Goal: Information Seeking & Learning: Learn about a topic

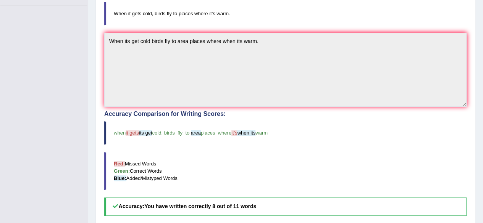
click at [299, 117] on div "Accuracy Comparison for Writing Scores: when it gets its get cold , birds fly t…" at bounding box center [285, 163] width 362 height 105
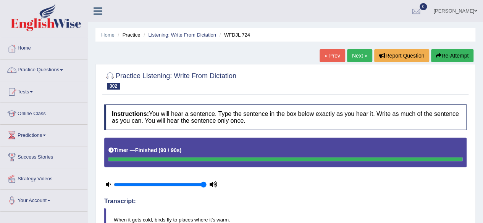
click at [347, 57] on link "Next »" at bounding box center [359, 55] width 25 height 13
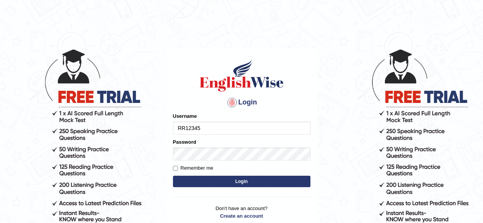
click at [261, 181] on button "Login" at bounding box center [241, 181] width 137 height 11
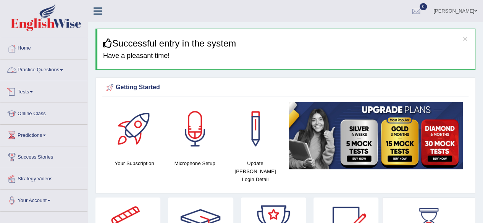
click at [73, 74] on link "Practice Questions" at bounding box center [43, 69] width 87 height 19
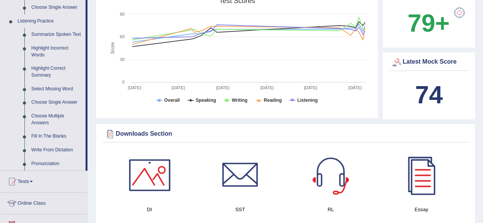
scroll to position [321, 0]
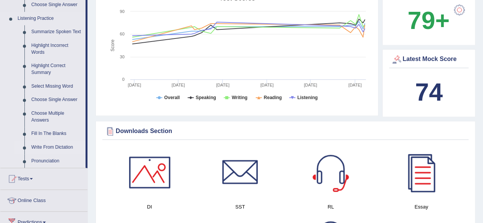
click at [56, 146] on link "Write From Dictation" at bounding box center [57, 148] width 58 height 14
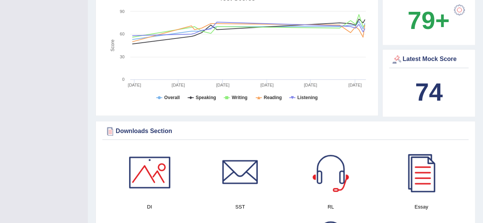
scroll to position [126, 0]
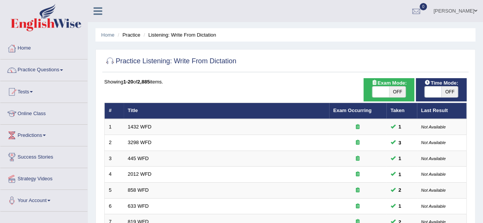
click at [445, 89] on span "OFF" at bounding box center [450, 92] width 17 height 11
checkbox input "true"
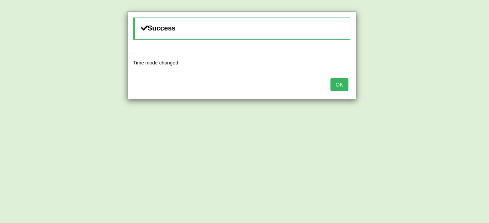
click at [342, 82] on button "OK" at bounding box center [339, 84] width 18 height 13
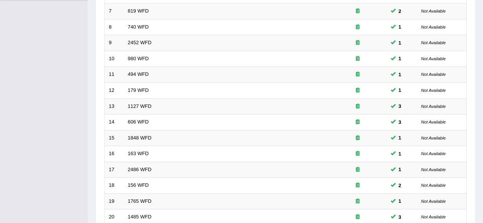
scroll to position [278, 0]
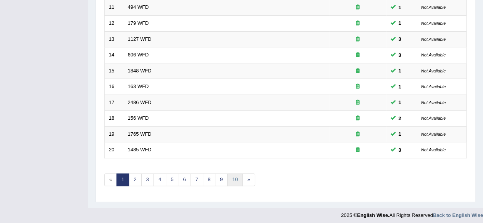
click at [227, 178] on link "10" at bounding box center [234, 180] width 15 height 13
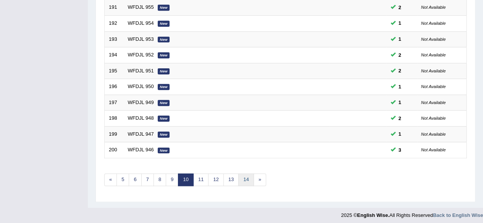
click at [238, 176] on link "14" at bounding box center [245, 180] width 15 height 13
click at [245, 174] on link "17" at bounding box center [242, 180] width 15 height 13
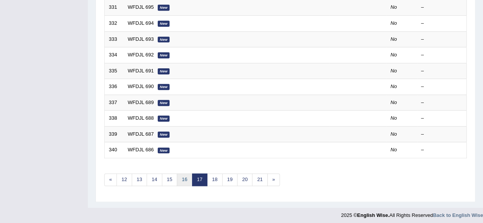
click at [178, 174] on link "16" at bounding box center [184, 180] width 15 height 13
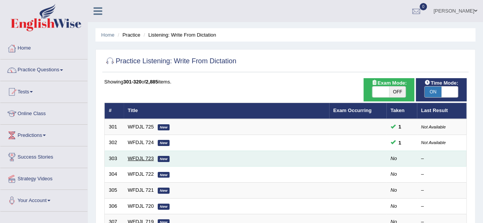
click at [138, 157] on link "WFDJL 723" at bounding box center [141, 159] width 26 height 6
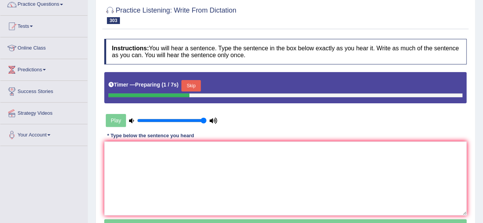
click at [190, 81] on button "Skip" at bounding box center [190, 85] width 19 height 11
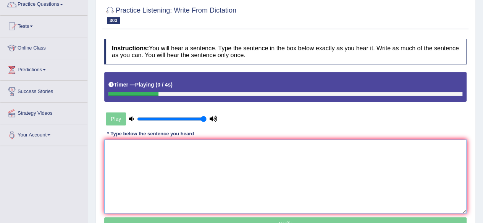
click at [187, 170] on textarea at bounding box center [285, 177] width 362 height 74
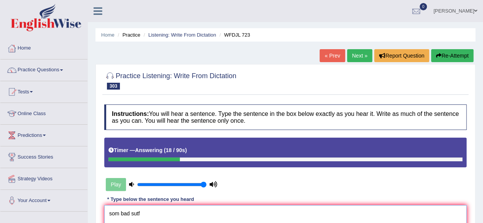
type textarea "som bad sutf"
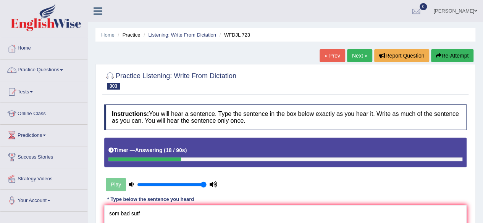
click at [446, 59] on button "Re-Attempt" at bounding box center [452, 55] width 42 height 13
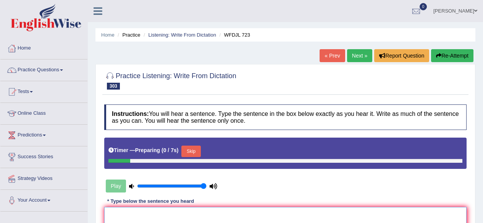
scroll to position [97, 0]
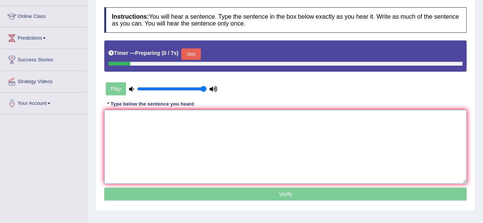
click at [166, 152] on textarea at bounding box center [285, 147] width 362 height 74
click at [194, 57] on button "Skip" at bounding box center [190, 54] width 19 height 11
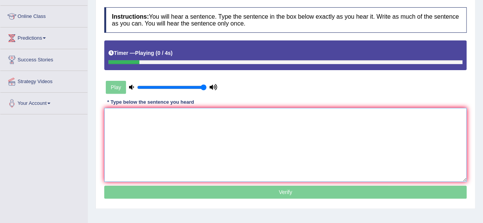
click at [162, 152] on textarea at bounding box center [285, 145] width 362 height 74
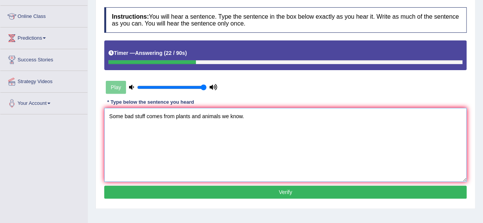
type textarea "Some bad stuff comes from plants and animals we know."
click at [200, 189] on button "Verify" at bounding box center [285, 192] width 362 height 13
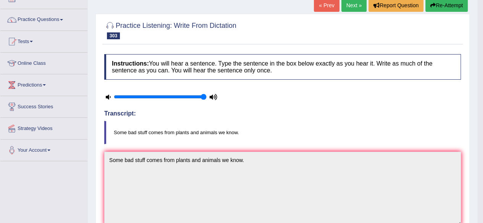
scroll to position [41, 0]
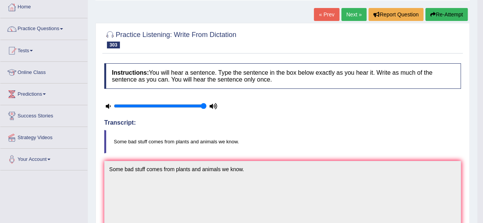
click at [352, 11] on link "Next »" at bounding box center [353, 14] width 25 height 13
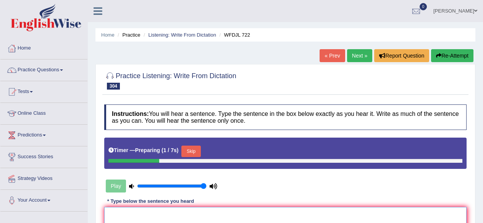
scroll to position [77, 0]
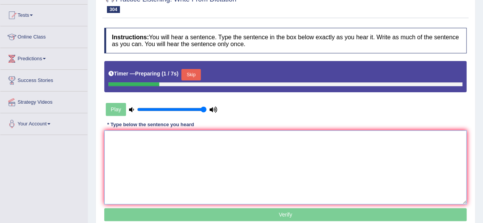
click at [218, 149] on textarea at bounding box center [285, 168] width 362 height 74
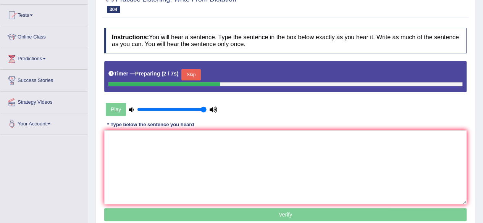
click at [196, 74] on button "Skip" at bounding box center [190, 74] width 19 height 11
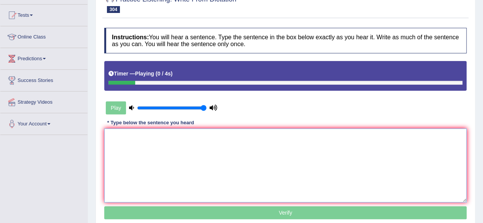
click at [169, 155] on textarea at bounding box center [285, 166] width 362 height 74
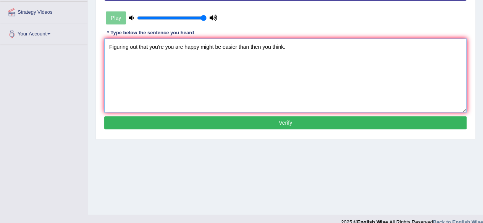
scroll to position [168, 0]
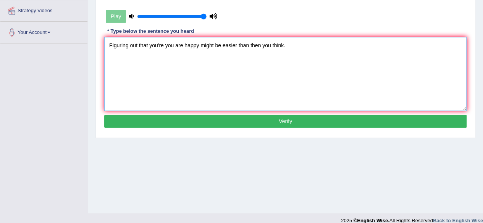
type textarea "Figuring out that you're you are happy might be easier than then you think."
click at [225, 123] on button "Verify" at bounding box center [285, 121] width 362 height 13
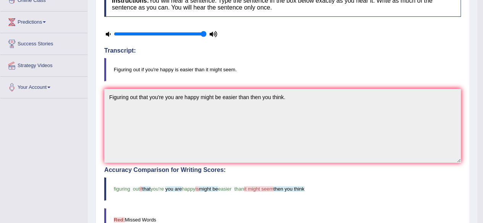
scroll to position [0, 0]
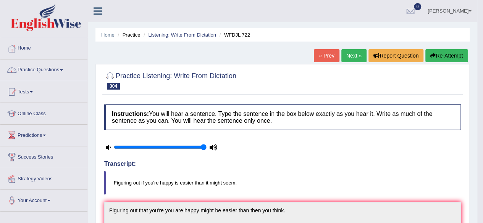
click at [447, 60] on button "Re-Attempt" at bounding box center [446, 55] width 42 height 13
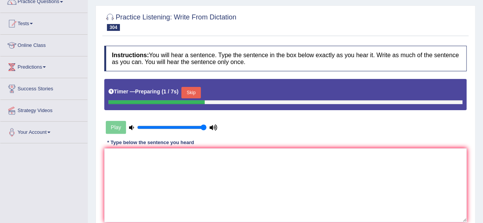
scroll to position [70, 0]
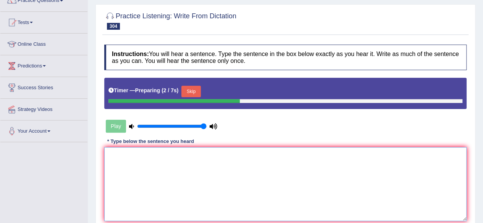
click at [246, 171] on textarea at bounding box center [285, 184] width 362 height 74
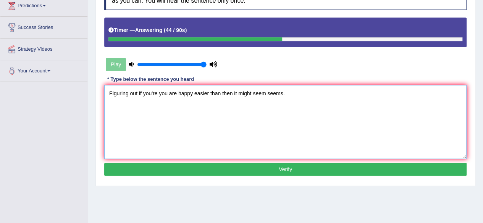
scroll to position [134, 0]
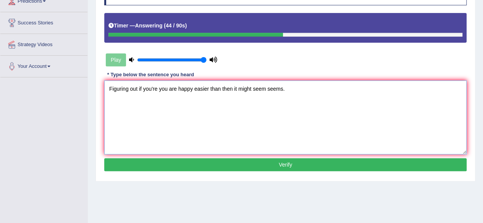
type textarea "Figuring out if you're you are happy easier than then it might seem seems."
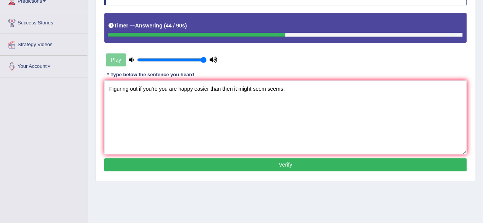
click at [247, 167] on div "Instructions: You will hear a sentence. Type the sentence in the box below exac…" at bounding box center [285, 77] width 366 height 202
click at [247, 167] on button "Verify" at bounding box center [285, 165] width 362 height 13
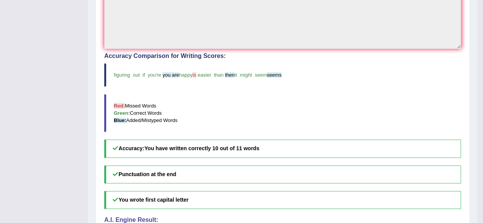
scroll to position [0, 0]
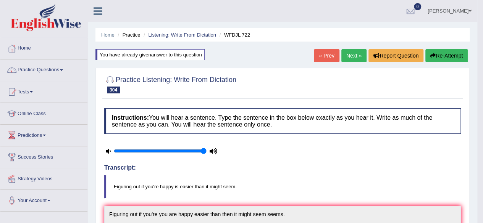
click at [353, 61] on link "Next »" at bounding box center [353, 55] width 25 height 13
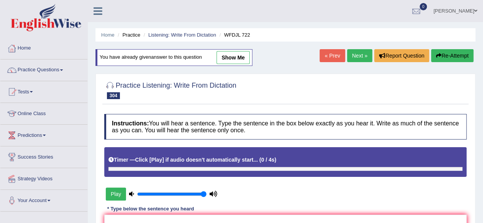
click at [356, 61] on link "Next »" at bounding box center [359, 55] width 25 height 13
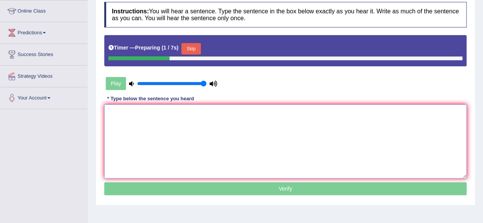
click at [233, 127] on textarea at bounding box center [285, 142] width 362 height 74
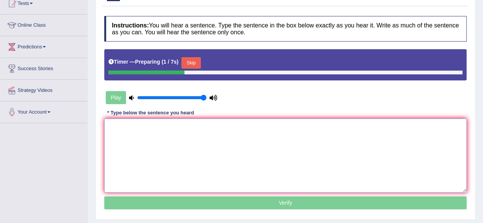
scroll to position [87, 0]
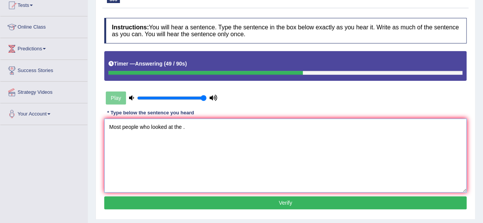
type textarea "Most people who looked at the ."
click at [212, 197] on button "Verify" at bounding box center [285, 203] width 362 height 13
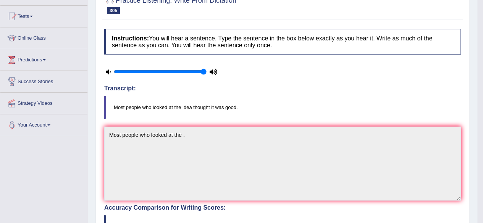
scroll to position [0, 0]
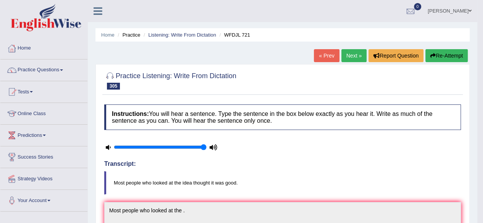
click at [445, 52] on button "Re-Attempt" at bounding box center [446, 55] width 42 height 13
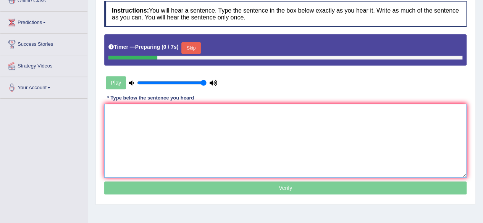
click at [199, 139] on textarea at bounding box center [285, 141] width 362 height 74
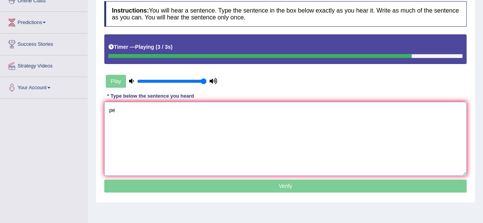
type textarea "p"
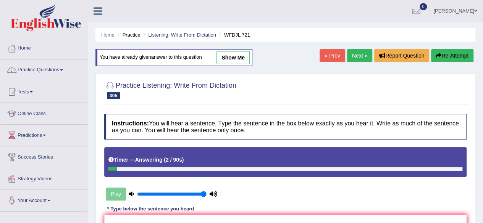
click at [437, 51] on button "Re-Attempt" at bounding box center [452, 55] width 42 height 13
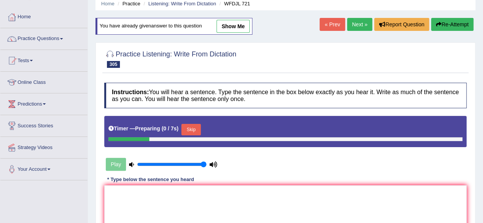
scroll to position [69, 0]
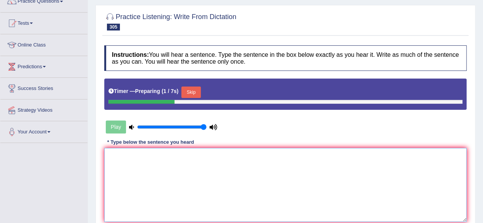
click at [227, 200] on textarea at bounding box center [285, 185] width 362 height 74
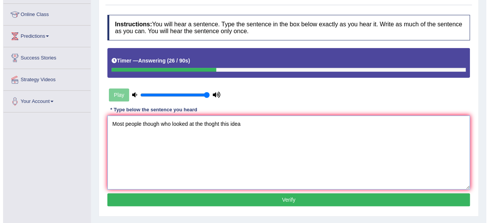
scroll to position [101, 0]
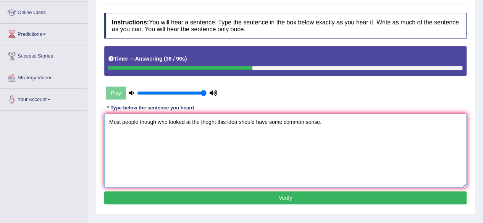
type textarea "Most people though who looked at the thoght this idea should have some common s…"
click at [230, 194] on button "Verify" at bounding box center [285, 198] width 362 height 13
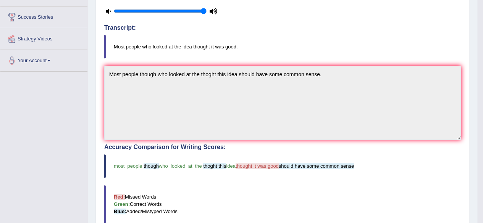
scroll to position [225, 0]
